Goal: Task Accomplishment & Management: Complete application form

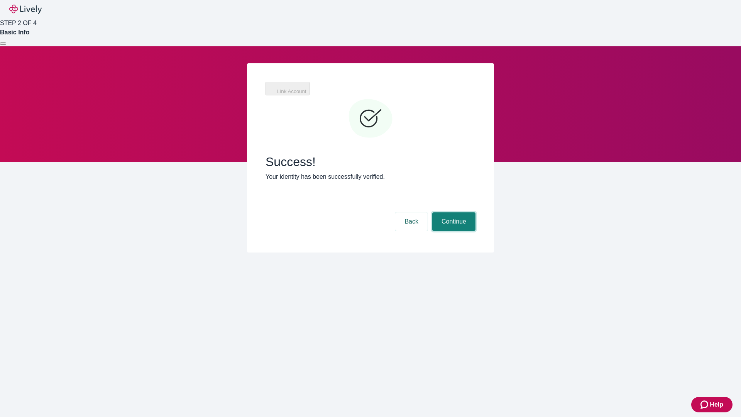
click at [453, 212] on button "Continue" at bounding box center [453, 221] width 43 height 19
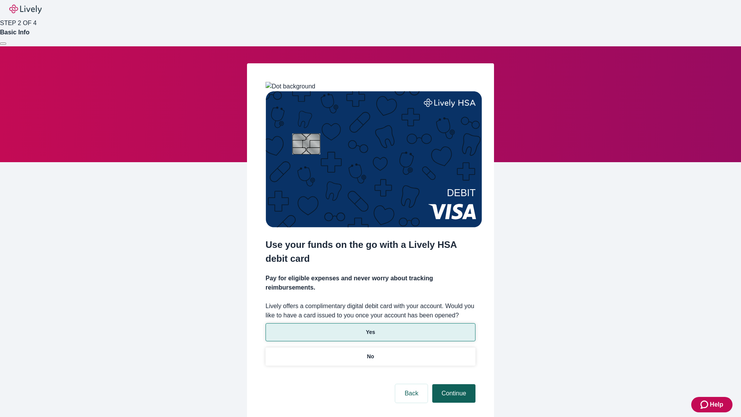
click at [370, 352] on p "No" at bounding box center [370, 356] width 7 height 8
click at [453, 384] on button "Continue" at bounding box center [453, 393] width 43 height 19
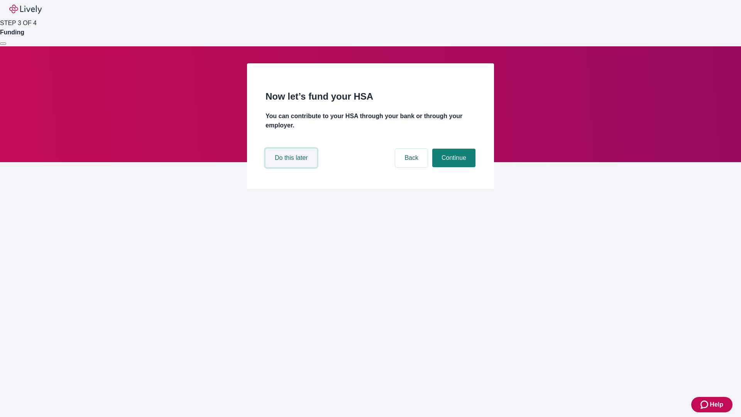
click at [292, 167] on button "Do this later" at bounding box center [290, 158] width 51 height 19
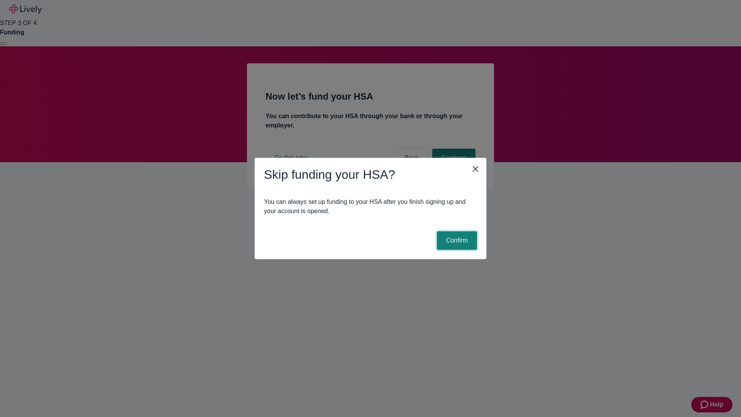
click at [456, 240] on button "Confirm" at bounding box center [457, 240] width 40 height 19
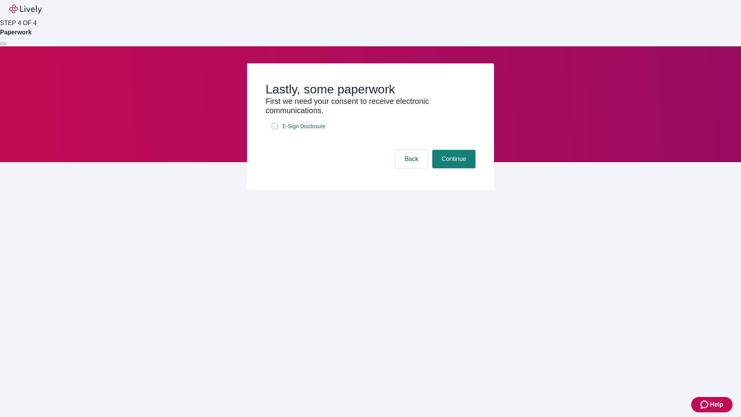
click at [275, 129] on input "E-Sign Disclosure" at bounding box center [275, 126] width 6 height 6
checkbox input "true"
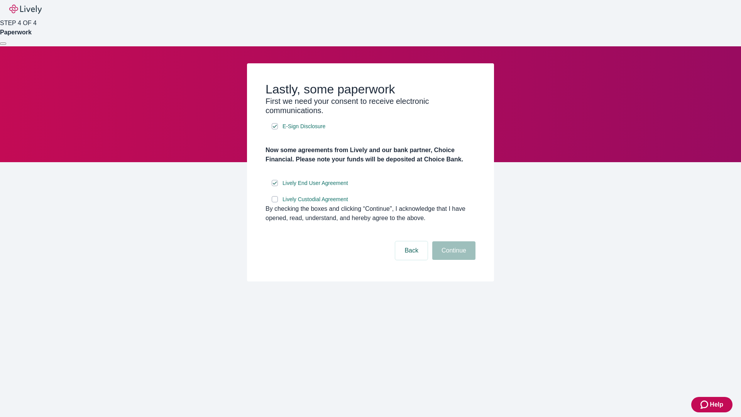
click at [275, 202] on input "Lively Custodial Agreement" at bounding box center [275, 199] width 6 height 6
checkbox input "true"
click at [453, 260] on button "Continue" at bounding box center [453, 250] width 43 height 19
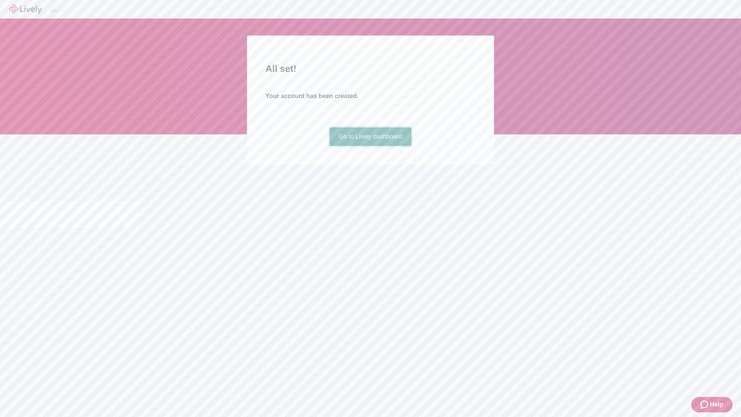
click at [370, 146] on link "Go to Lively dashboard" at bounding box center [370, 136] width 82 height 19
